Goal: Task Accomplishment & Management: Use online tool/utility

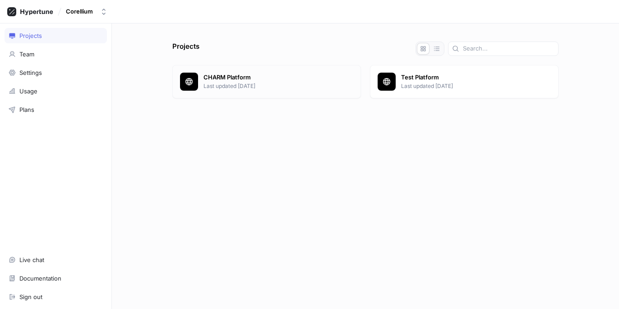
click at [244, 84] on p "Last updated [DATE]" at bounding box center [278, 86] width 150 height 8
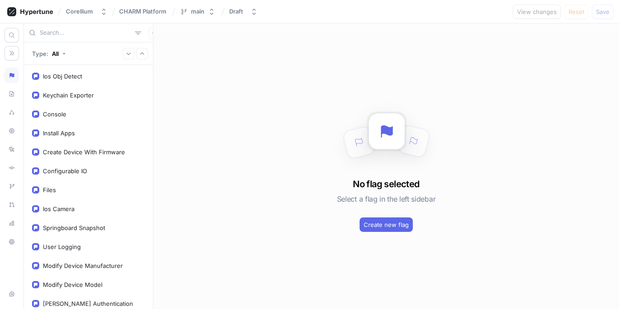
click at [74, 34] on input "text" at bounding box center [86, 32] width 92 height 9
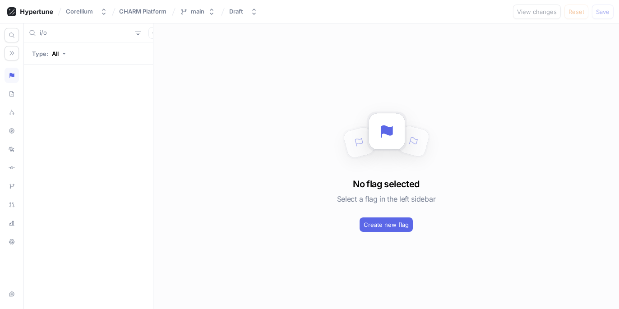
click at [80, 34] on input "i/o" at bounding box center [86, 32] width 92 height 9
click at [55, 32] on input "i/o" at bounding box center [86, 32] width 92 height 9
type input "i"
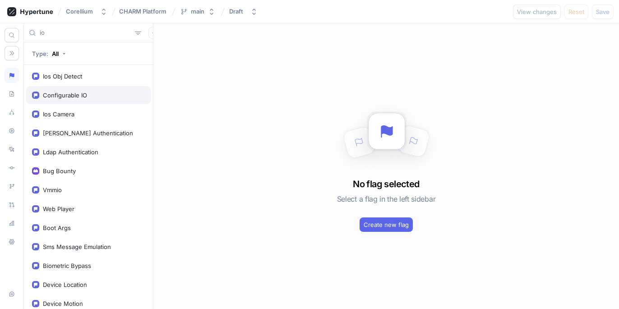
type input "io"
drag, startPoint x: 85, startPoint y: 89, endPoint x: 92, endPoint y: 96, distance: 10.2
click at [85, 89] on div "Configurable IO" at bounding box center [88, 95] width 124 height 18
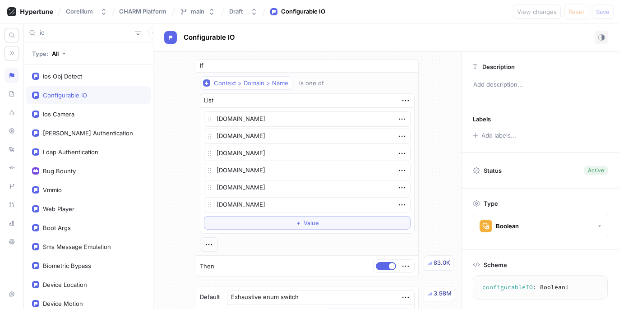
type textarea "x"
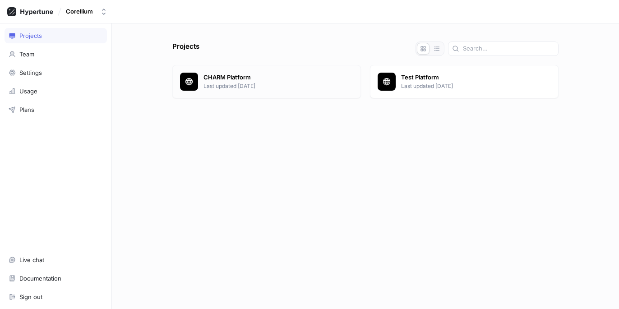
click at [229, 77] on p "CHARM Platform" at bounding box center [278, 77] width 150 height 9
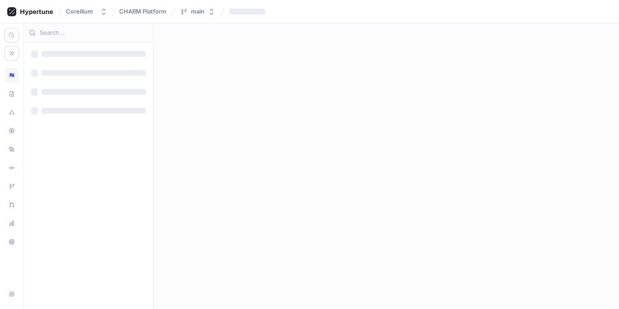
click at [70, 28] on div at bounding box center [88, 32] width 129 height 19
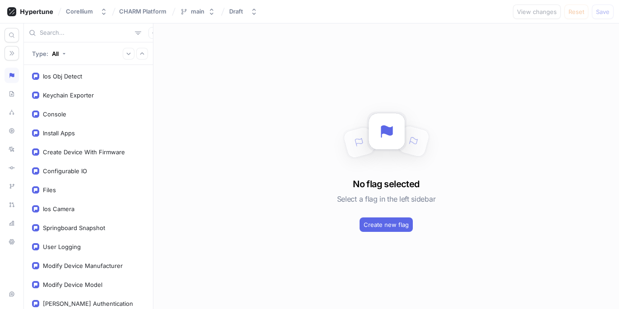
click at [94, 32] on input "text" at bounding box center [86, 32] width 92 height 9
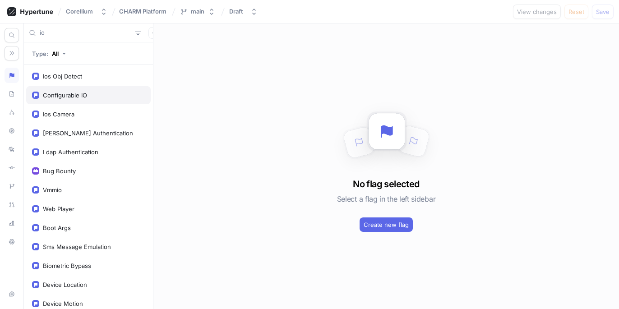
type input "io"
click at [67, 97] on div "Configurable IO" at bounding box center [65, 95] width 44 height 7
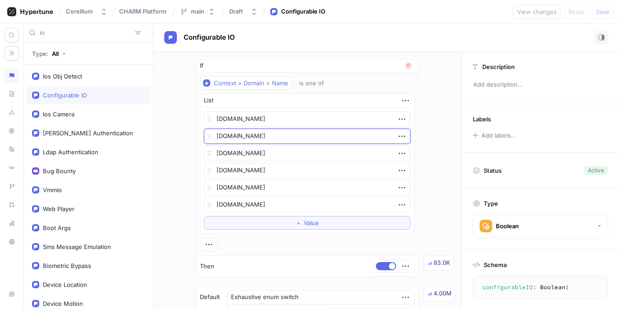
drag, startPoint x: 280, startPoint y: 135, endPoint x: 210, endPoint y: 138, distance: 69.9
click at [210, 138] on textarea "[DOMAIN_NAME]" at bounding box center [307, 135] width 206 height 15
drag, startPoint x: 290, startPoint y: 138, endPoint x: 215, endPoint y: 147, distance: 75.9
click at [205, 134] on div "[DOMAIN_NAME]" at bounding box center [307, 135] width 206 height 15
type textarea "x"
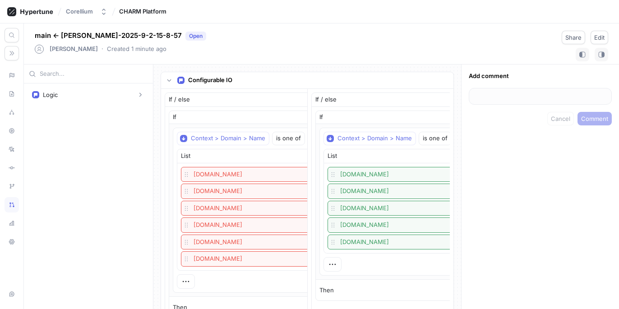
click at [274, 287] on div "Context > Domain > Name is one of List ztest-1.corellium.co bam.ztest-1.corelli…" at bounding box center [280, 210] width 206 height 157
